Goal: Find specific page/section

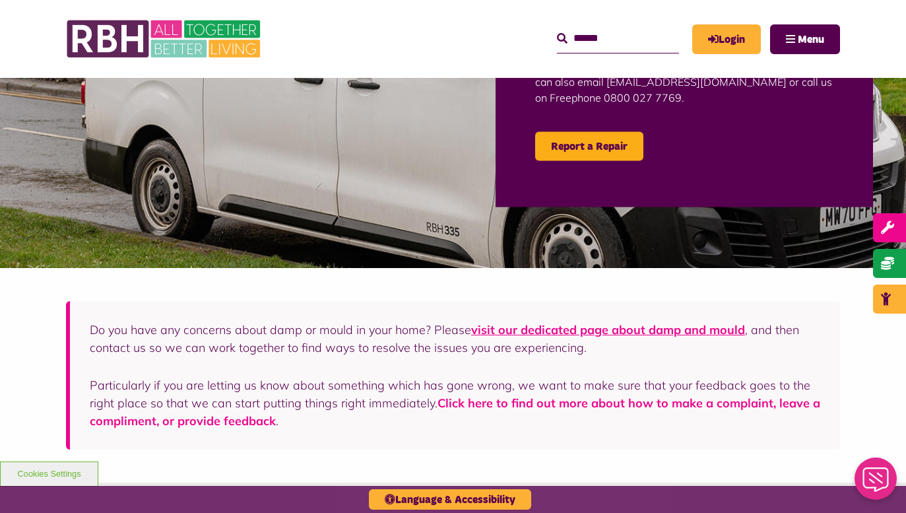
scroll to position [330, 0]
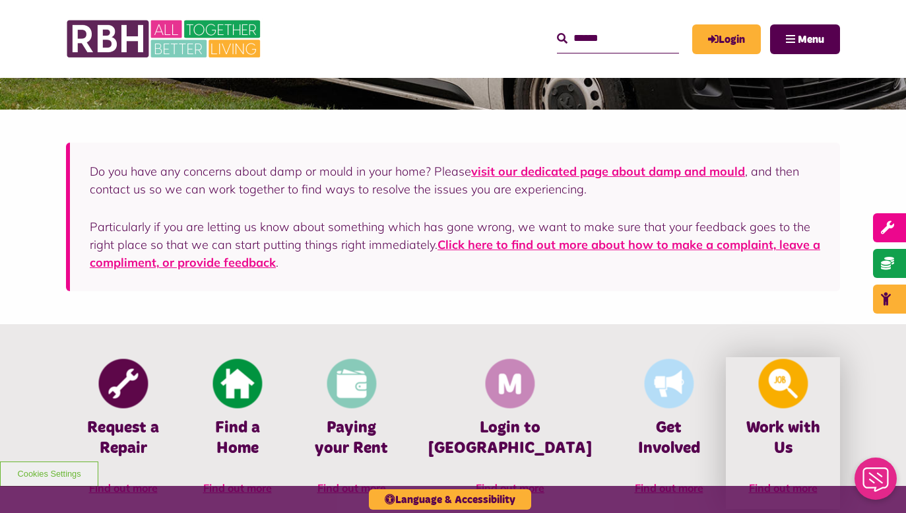
click at [758, 388] on img at bounding box center [782, 383] width 49 height 49
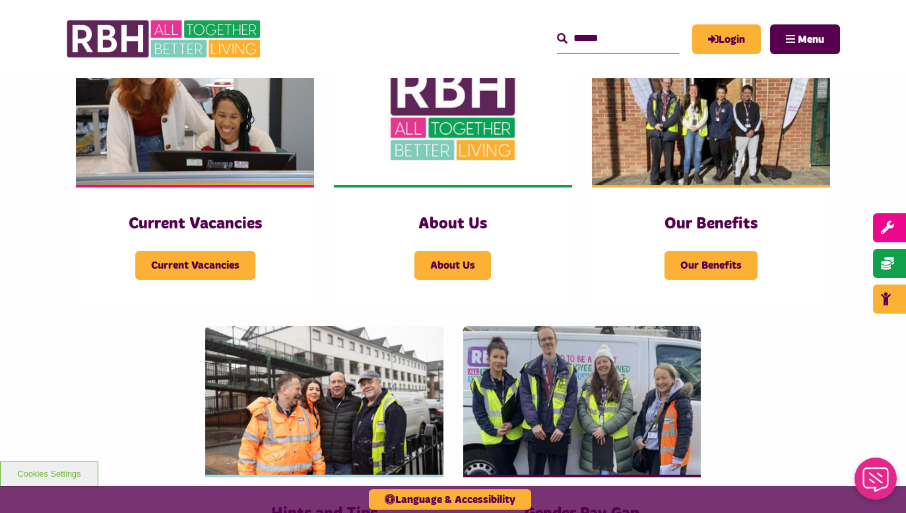
scroll to position [330, 0]
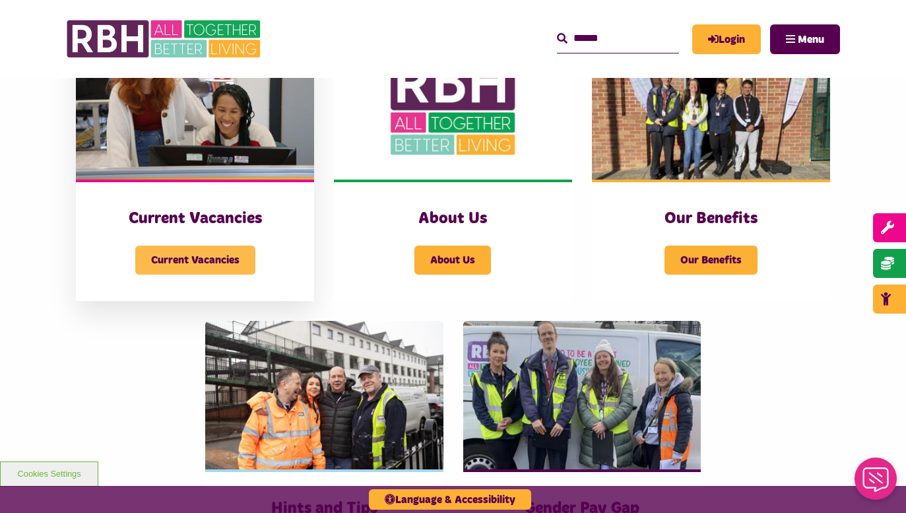
click at [242, 253] on span "Current Vacancies" at bounding box center [195, 259] width 120 height 29
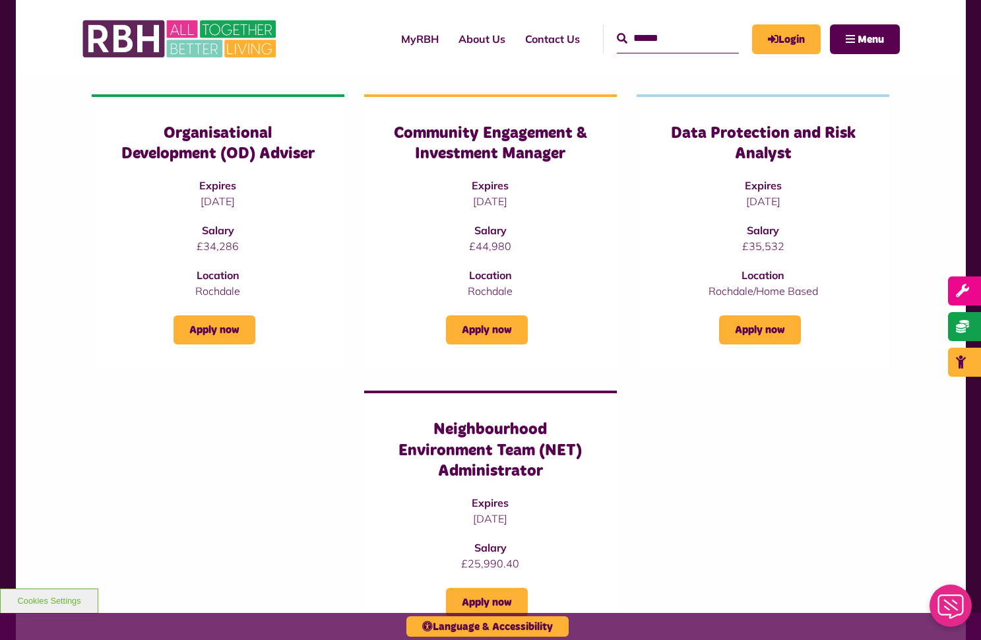
scroll to position [792, 0]
